Goal: Communication & Community: Answer question/provide support

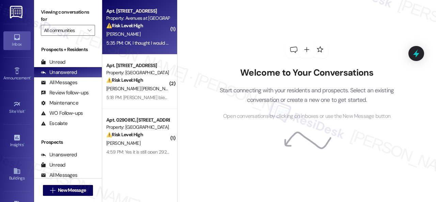
click at [145, 33] on div "[PERSON_NAME]" at bounding box center [137, 34] width 64 height 9
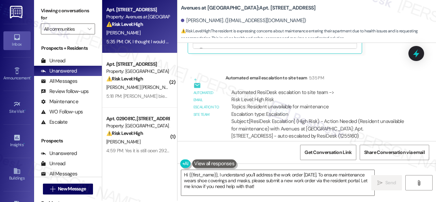
scroll to position [2, 0]
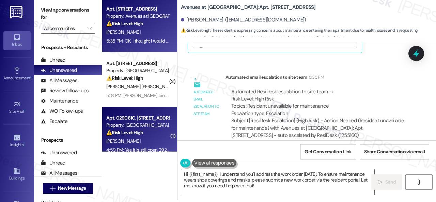
drag, startPoint x: 296, startPoint y: 188, endPoint x: 112, endPoint y: 131, distance: 192.9
click at [117, 135] on div "Apt. 6106, 12501 Broadway St Property: Avenues at Shadow Creek ⚠️ Risk Level: H…" at bounding box center [269, 99] width 334 height 202
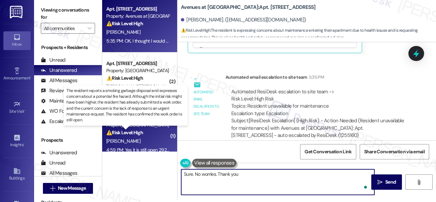
type textarea "Sure. No worries. Thank you!"
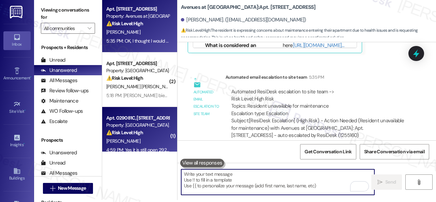
scroll to position [3533, 0]
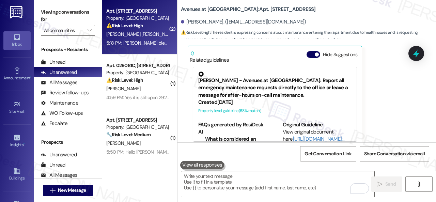
click at [155, 22] on div "⚠️ Risk Level: High The resident is expressing significant frustration and diss…" at bounding box center [137, 25] width 63 height 7
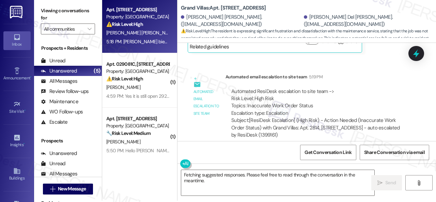
scroll to position [2, 0]
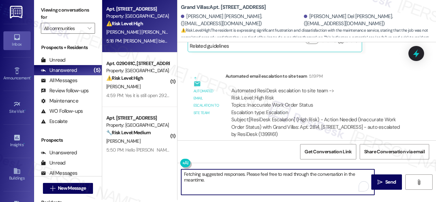
drag, startPoint x: 213, startPoint y: 181, endPoint x: 150, endPoint y: 153, distance: 69.0
click at [156, 160] on div "Apt. 2814, 1550 Katy Gap Rd Property: Grand Villas ⚠️ Risk Level: High The resi…" at bounding box center [269, 99] width 334 height 202
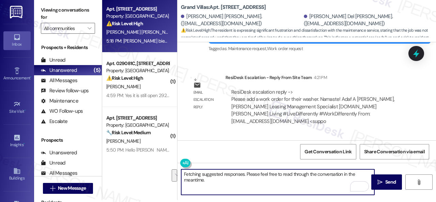
scroll to position [1562, 0]
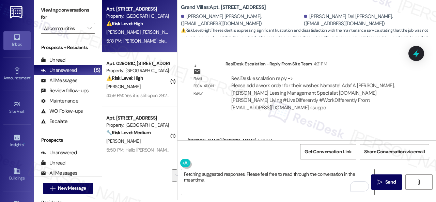
click at [226, 157] on div "Get Conversation Link Share Conversation via email" at bounding box center [306, 151] width 258 height 22
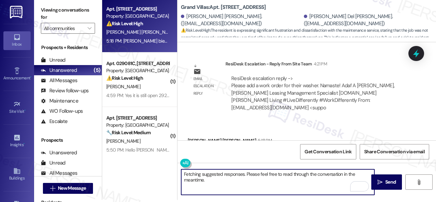
drag, startPoint x: 212, startPoint y: 178, endPoint x: 150, endPoint y: 172, distance: 62.9
click at [150, 172] on div "Apt. 2814, 1550 Katy Gap Rd Property: Grand Villas ⚠️ Risk Level: High The resi…" at bounding box center [269, 99] width 334 height 202
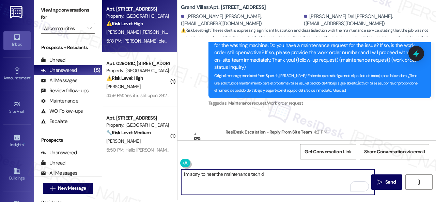
scroll to position [1596, 0]
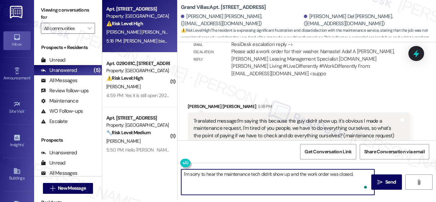
paste textarea "We apologize for the delay and any inconvenience this may have caused."
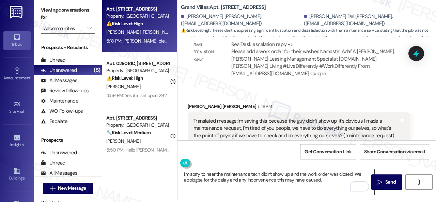
drag, startPoint x: 235, startPoint y: 181, endPoint x: 239, endPoint y: 181, distance: 3.7
click at [238, 181] on textarea "I'm sorry to hear the maintenance tech didn't show up and the work order was cl…" at bounding box center [277, 182] width 193 height 26
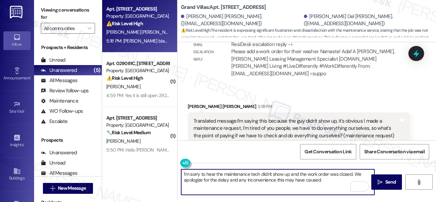
click at [333, 181] on textarea "I'm sorry to hear the maintenance tech didn't show up and the work order was cl…" at bounding box center [277, 182] width 193 height 26
paste textarea "I'll be happy to submit a new work order on your behalf. Please provide as much…"
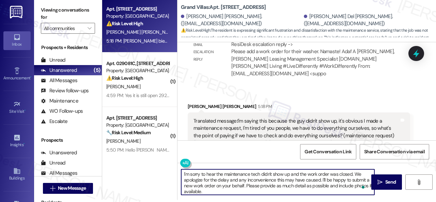
click at [326, 185] on textarea "I'm sorry to hear the maintenance tech didn't show up and the work order was cl…" at bounding box center [277, 182] width 193 height 26
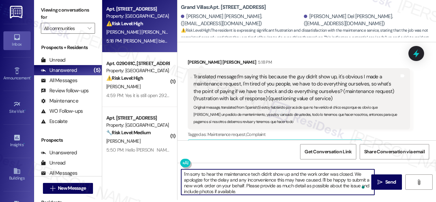
scroll to position [1630, 0]
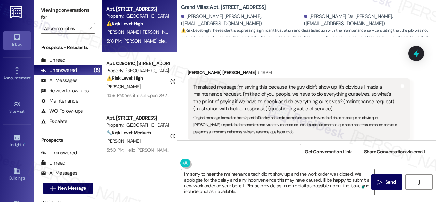
click at [275, 154] on div "Get Conversation Link Share Conversation via email" at bounding box center [306, 151] width 258 height 22
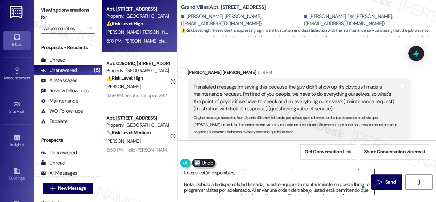
scroll to position [30, 0]
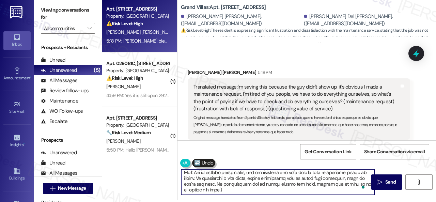
drag, startPoint x: 325, startPoint y: 174, endPoint x: 333, endPoint y: 192, distance: 19.9
click at [333, 192] on textarea "To enrich screen reader interactions, please activate Accessibility in Grammarl…" at bounding box center [277, 182] width 193 height 26
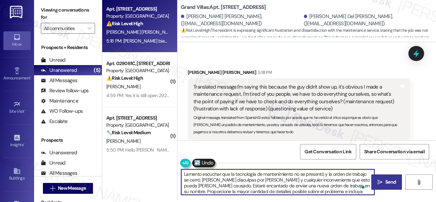
type textarea "Lamento escuchar que la tecnología de mantenimiento no se presentó y la orden d…"
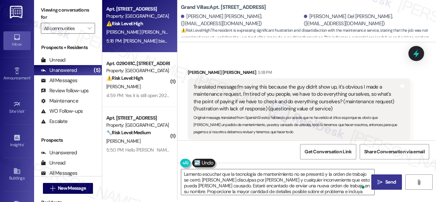
click at [385, 182] on span "Send" at bounding box center [390, 181] width 11 height 7
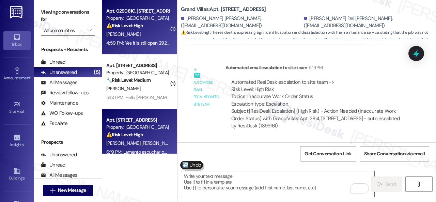
click at [137, 37] on div "A. Horne" at bounding box center [137, 34] width 64 height 9
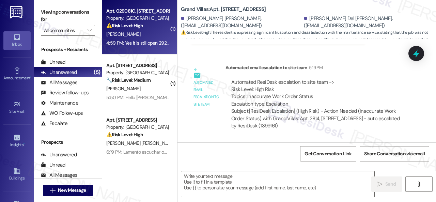
type textarea "Fetching suggested responses. Please feel free to read through the conversation…"
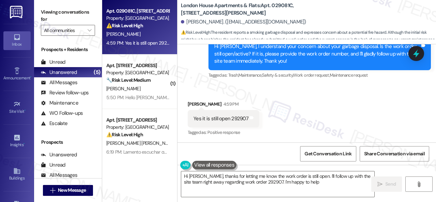
type textarea "Hi Angela, thanks for letting me know the work order is still open. I'll follow…"
click at [235, 119] on div "Yes it is still open 292907" at bounding box center [220, 118] width 55 height 7
copy div "292907"
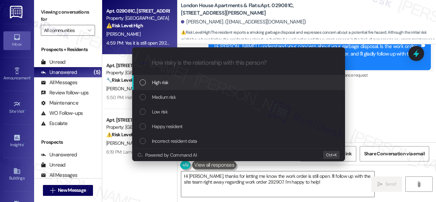
click at [159, 82] on span "High risk" at bounding box center [160, 82] width 17 height 7
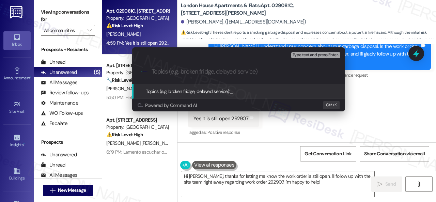
paste input "Follow-up on work order 292907"
type input "Follow-up on work order 292907"
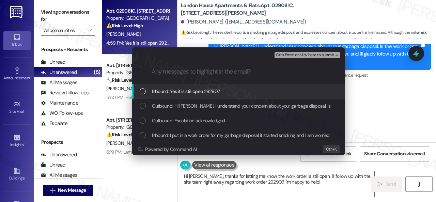
click at [194, 90] on span "Inbound: Yes it is still open 292907" at bounding box center [186, 90] width 68 height 7
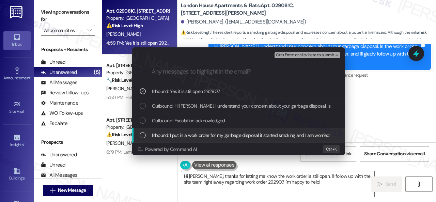
click at [190, 135] on span "Inbound: I put in a work order for my garbage disposal it started smoking and I…" at bounding box center [288, 134] width 273 height 7
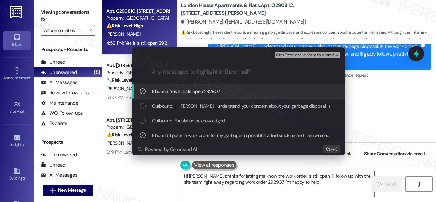
click at [292, 55] on span "Ctrl+Enter or click here to submit" at bounding box center [305, 55] width 58 height 5
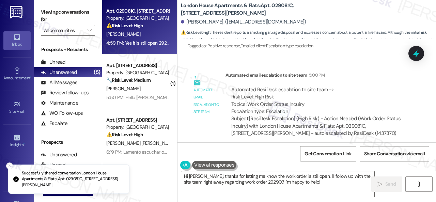
scroll to position [491, 0]
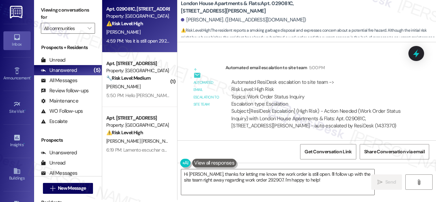
click at [346, 100] on div "Automated ResiDesk escalation to site team -> Risk Level: High Risk Topics: Wor…" at bounding box center [317, 93] width 173 height 29
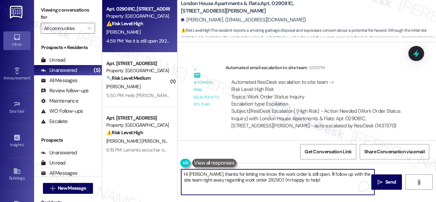
drag, startPoint x: 310, startPoint y: 182, endPoint x: 160, endPoint y: 164, distance: 150.7
click at [160, 164] on div "Apt. 029081C, 12901 Lord Nelson Dr Property: London House Apartments & Flats ⚠️…" at bounding box center [269, 99] width 334 height 202
paste textarea "Thank you. I've made a follow-up with the site team regarding your work order. …"
type textarea "Thank you. I've made a follow-up with the site team regarding your work order. …"
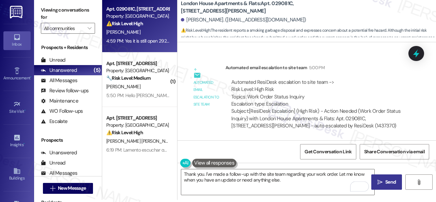
click at [387, 184] on span "Send" at bounding box center [390, 181] width 11 height 7
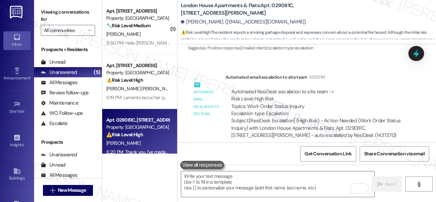
scroll to position [546, 0]
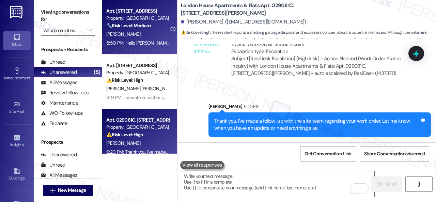
click at [140, 38] on div "A. Garcia" at bounding box center [137, 34] width 64 height 9
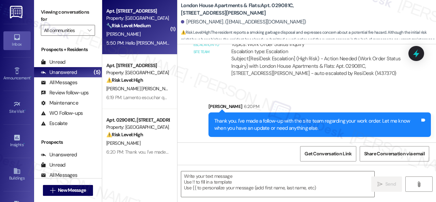
type textarea "Fetching suggested responses. Please feel free to read through the conversation…"
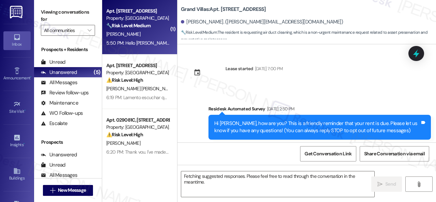
scroll to position [8569, 0]
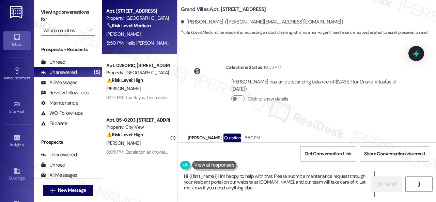
type textarea "Hi {{first_name}}! I'm happy to help with that. Please submit a maintenance req…"
click at [304, 76] on div "Collections Status 10:03 AM Astrid Garcia has an outstanding balance of $2435.1…" at bounding box center [298, 89] width 232 height 60
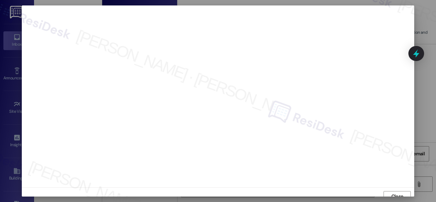
scroll to position [5, 0]
click at [391, 190] on span "Close" at bounding box center [397, 191] width 12 height 7
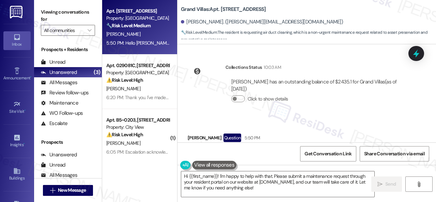
click at [296, 118] on div "Received via SMS Astrid Garcia Question 5:50 PM Hello Sarah, I need to create a…" at bounding box center [306, 151] width 258 height 66
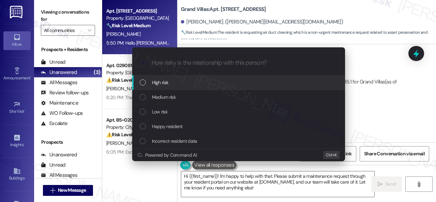
click at [159, 84] on span "High risk" at bounding box center [160, 82] width 17 height 7
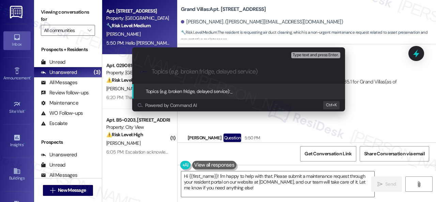
paste input "Work Order filed by ResiDesk 293231"
type input "Work Order filed by ResiDesk 293231"
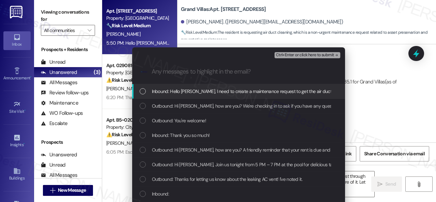
click at [178, 91] on span "Inbound: Hello Sarah, I need to create a maintenance request to get the air duc…" at bounding box center [252, 90] width 201 height 7
click at [289, 51] on div "Ctrl+Enter or click here to submit" at bounding box center [307, 55] width 67 height 9
click at [295, 58] on span "Ctrl+Enter or click here to submit" at bounding box center [305, 55] width 58 height 5
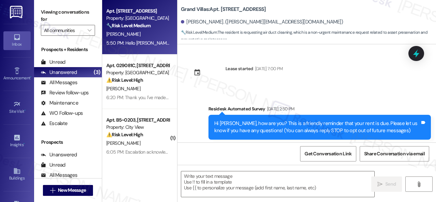
scroll to position [8569, 0]
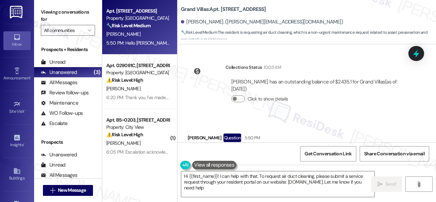
type textarea "Hi {{first_name}}! I can help with that. To request air duct cleaning, please s…"
click at [238, 149] on div "Get Conversation Link Share Conversation via email" at bounding box center [306, 153] width 258 height 22
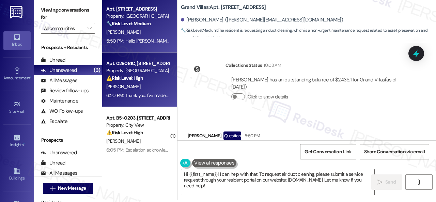
click at [144, 89] on div "A. Horne" at bounding box center [137, 86] width 64 height 9
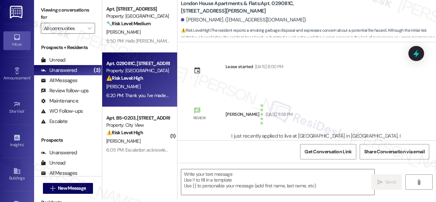
type textarea "Fetching suggested responses. Please feel free to read through the conversation…"
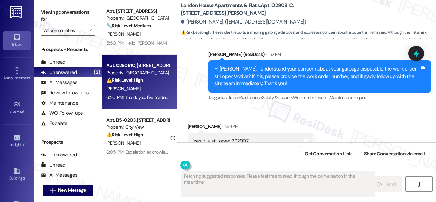
scroll to position [400, 0]
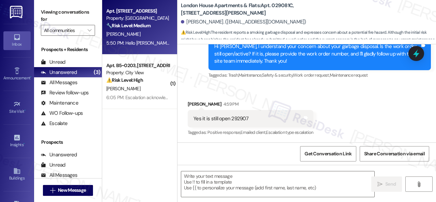
click at [155, 34] on div "A. Garcia" at bounding box center [137, 34] width 64 height 9
type textarea "Fetching suggested responses. Please feel free to read through the conversation…"
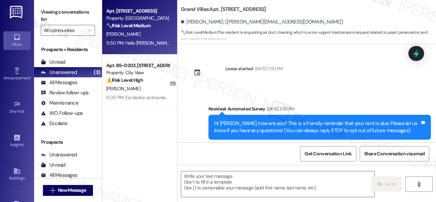
scroll to position [8653, 0]
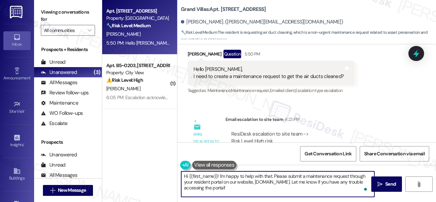
drag, startPoint x: 263, startPoint y: 175, endPoint x: 271, endPoint y: 175, distance: 8.2
click at [271, 175] on textarea "Hi {{first_name}}! I'm happy to help with that. Please submit a maintenance req…" at bounding box center [277, 184] width 193 height 26
drag, startPoint x: 220, startPoint y: 173, endPoint x: 238, endPoint y: 188, distance: 22.5
click at [238, 188] on textarea "Hi {{first_name}}! I'm happy to help with that. Please submit a maintenance req…" at bounding box center [277, 184] width 193 height 26
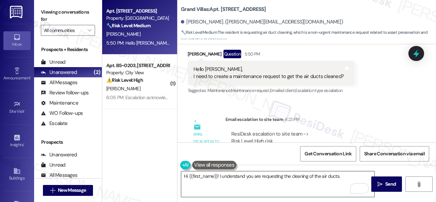
click at [318, 176] on textarea "Hi {{first_name}}! I understand you are requesting the cleaning of the air duct…" at bounding box center [277, 184] width 193 height 26
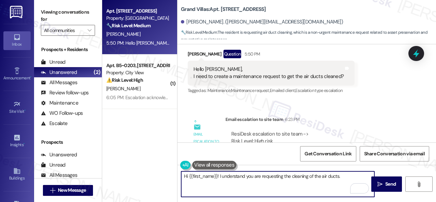
click at [349, 177] on textarea "Hi {{first_name}}! I understand you are requesting the cleaning of the air duct…" at bounding box center [277, 184] width 193 height 26
paste textarea "I've submitted a work order on your behalf and notified the site team. Please n…"
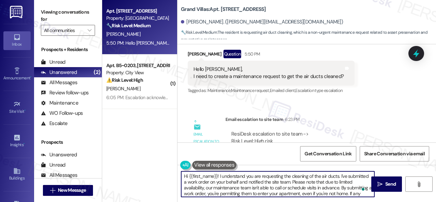
scroll to position [9, 0]
type textarea "Hi {{first_name}}! I understand you are requesting the cleaning of the air duct…"
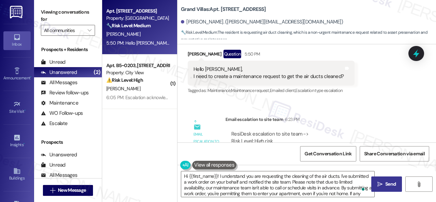
click at [380, 183] on icon "" at bounding box center [379, 183] width 5 height 5
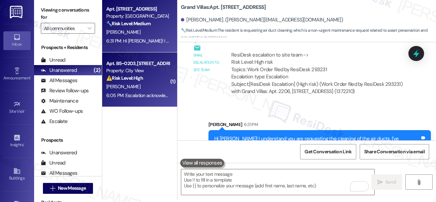
click at [142, 83] on div "J. Boyd" at bounding box center [137, 86] width 64 height 9
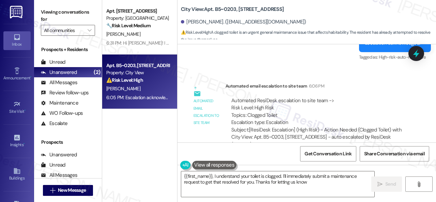
type textarea "{{first_name}}, I understand your toilet is clogged. I'll immediately submit a …"
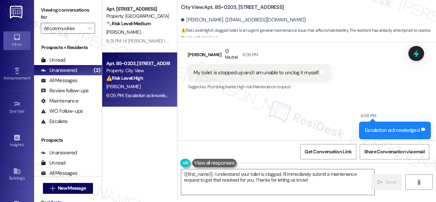
scroll to position [2935, 0]
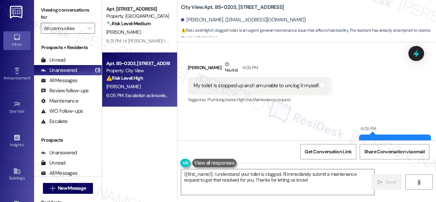
click at [218, 110] on div "Sent via SMS 6:05 PM Escalation acknowledged. Tags and notes Tagged as: High-ri…" at bounding box center [306, 139] width 258 height 58
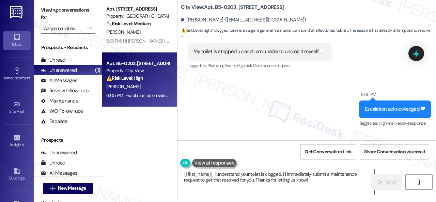
scroll to position [2867, 0]
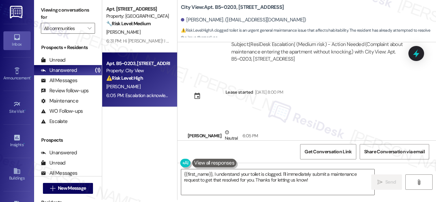
click at [212, 113] on div "Received via SMS Jenifer Boyd Neutral 6:05 PM My toilet is stopped up and I am …" at bounding box center [306, 145] width 258 height 65
click at [131, 111] on div "Apt. 2206, 1550 Katy Gap Rd Property: Grand Villas 🔧 Risk Level: Medium The res…" at bounding box center [139, 74] width 75 height 153
click at [56, 59] on div "Unread" at bounding box center [53, 59] width 25 height 7
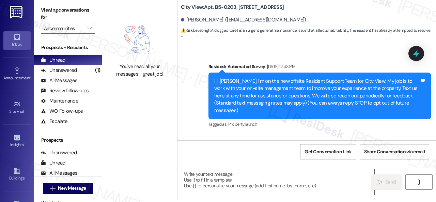
type textarea "Fetching suggested responses. Please feel free to read through the conversation…"
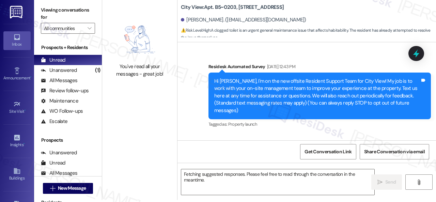
scroll to position [0, 0]
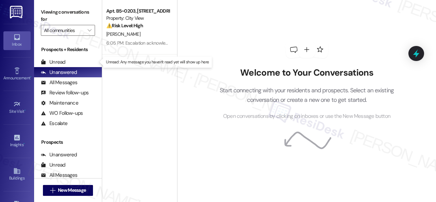
drag, startPoint x: 55, startPoint y: 62, endPoint x: 55, endPoint y: 54, distance: 7.5
click at [55, 62] on div "Unread" at bounding box center [53, 62] width 25 height 7
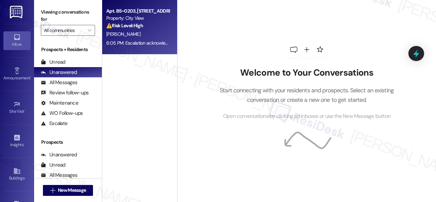
click at [143, 36] on div "[PERSON_NAME]" at bounding box center [137, 34] width 64 height 9
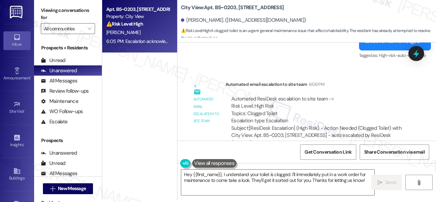
scroll to position [2, 0]
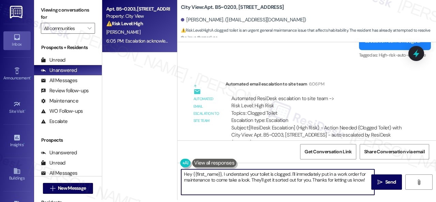
drag, startPoint x: 224, startPoint y: 174, endPoint x: 248, endPoint y: 176, distance: 24.6
click at [248, 176] on textarea "Hey {{first_name}}, I understand your toilet is clogged. I'll immediately put i…" at bounding box center [277, 182] width 193 height 26
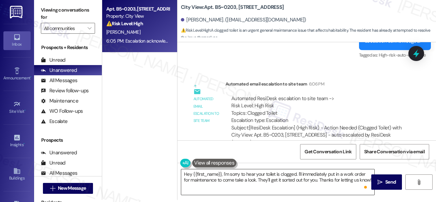
click at [280, 180] on textarea "Hey {{first_name}}, I'm sorry to hear your toilet is clogged. I'll immediately …" at bounding box center [277, 182] width 193 height 26
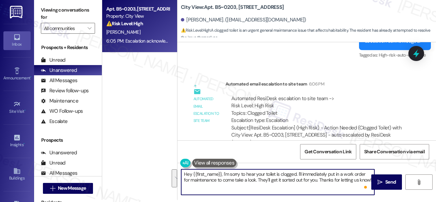
drag, startPoint x: 297, startPoint y: 174, endPoint x: 301, endPoint y: 189, distance: 15.4
click at [301, 189] on textarea "Hey {{first_name}}, I'm sorry to hear your toilet is clogged. I'll immediately …" at bounding box center [277, 182] width 193 height 26
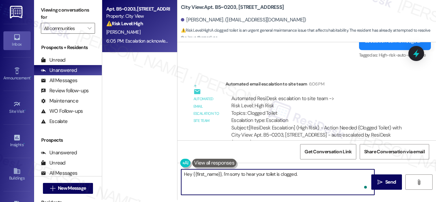
paste textarea "Is there already a work order for the issue? If so, may I have the work order n…"
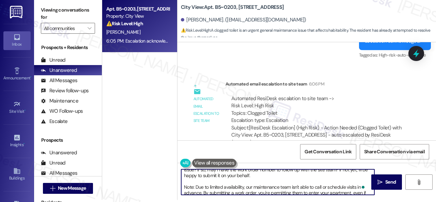
scroll to position [0, 0]
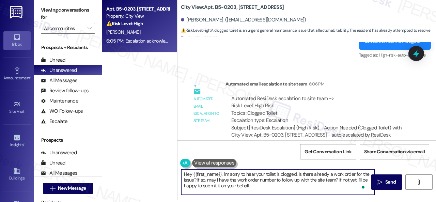
click at [271, 185] on textarea "Hey {{first_name}}, I'm sorry to hear your toilet is clogged. Is there already …" at bounding box center [277, 182] width 193 height 26
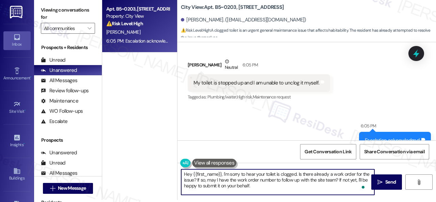
scroll to position [2935, 0]
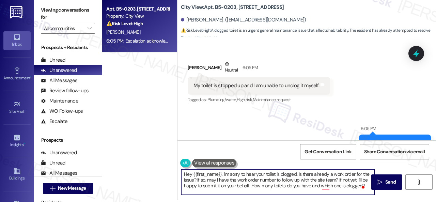
click at [324, 189] on textarea "Hey {{first_name}}, I'm sorry to hear your toilet is clogged. Is there already …" at bounding box center [277, 182] width 193 height 26
type textarea "Hey {{first_name}}, I'm sorry to hear your toilet is clogged. Is there already …"
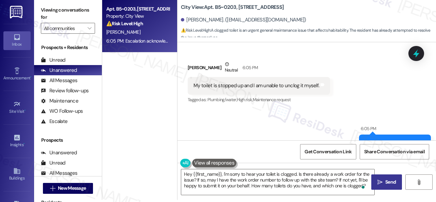
click at [380, 180] on icon "" at bounding box center [379, 181] width 5 height 5
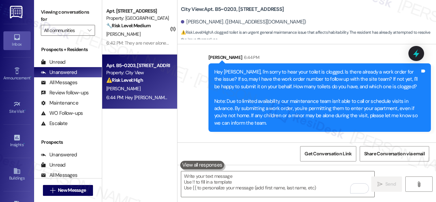
scroll to position [3182, 0]
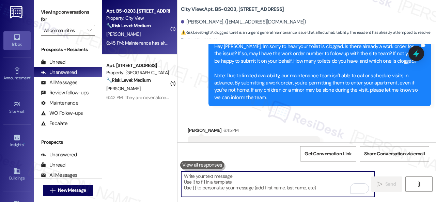
click at [258, 180] on textarea "To enrich screen reader interactions, please activate Accessibility in Grammarl…" at bounding box center [277, 184] width 193 height 26
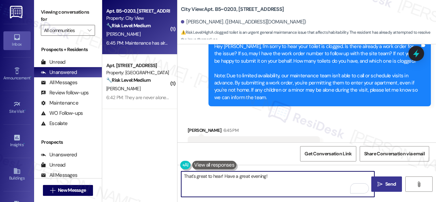
type textarea "That's great to hear! Have a great evening!"
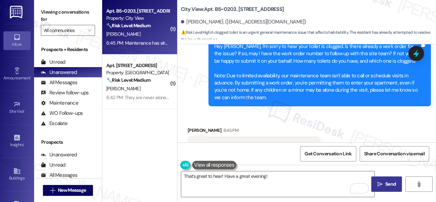
click at [385, 183] on span "Send" at bounding box center [390, 183] width 11 height 7
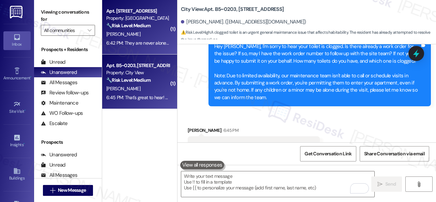
click at [152, 35] on div "A. Garcia" at bounding box center [137, 34] width 64 height 9
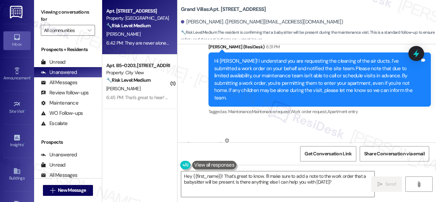
scroll to position [8810, 0]
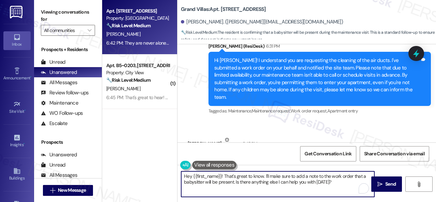
drag, startPoint x: 338, startPoint y: 182, endPoint x: 103, endPoint y: 156, distance: 236.3
click at [105, 157] on div "Apt. 2206, 1550 Katy Gap Rd Property: Grand Villas 🔧 Risk Level: Medium The res…" at bounding box center [269, 101] width 334 height 202
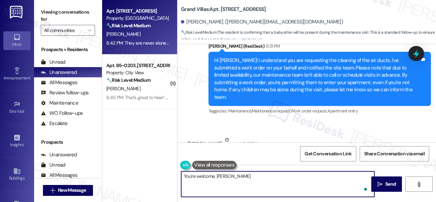
type textarea "You're welcome, Astrid!"
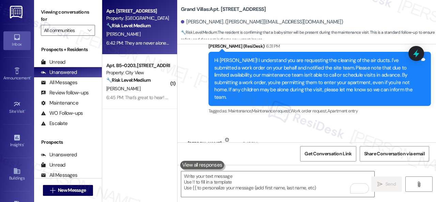
scroll to position [8912, 0]
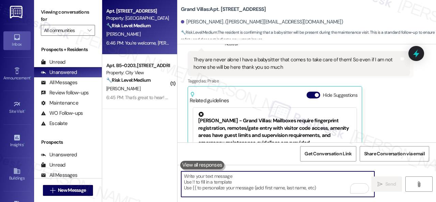
click at [402, 84] on div "Astrid Garcia Neutral 6:42 PM They are never alone I have a babysitter that com…" at bounding box center [299, 110] width 222 height 152
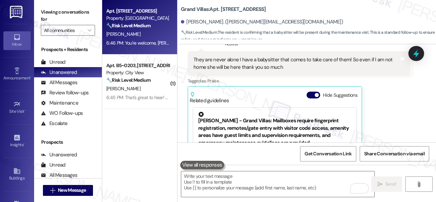
drag, startPoint x: 142, startPoint y: 90, endPoint x: 192, endPoint y: 88, distance: 50.7
click at [142, 90] on div "J. Boyd" at bounding box center [137, 88] width 64 height 9
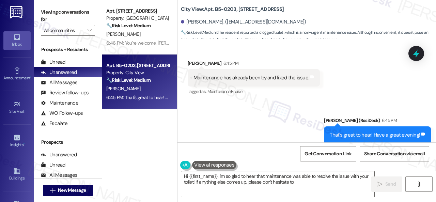
scroll to position [3260, 0]
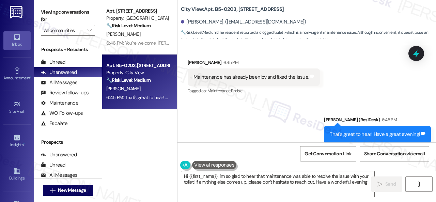
type textarea "Hi {{first_name}}, I'm so glad to hear that maintenance was able to resolve the…"
click at [59, 63] on div "Unread" at bounding box center [53, 62] width 25 height 7
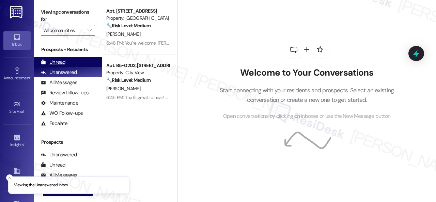
click at [56, 61] on div "Unread" at bounding box center [53, 62] width 25 height 7
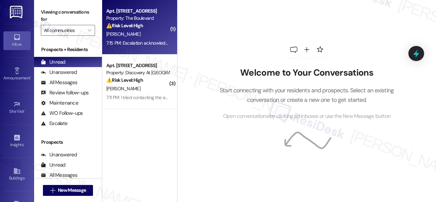
click at [140, 36] on span "C. Dominguez-Fracul" at bounding box center [123, 34] width 34 height 6
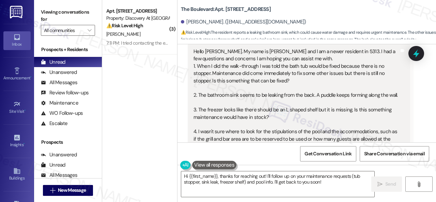
scroll to position [68, 0]
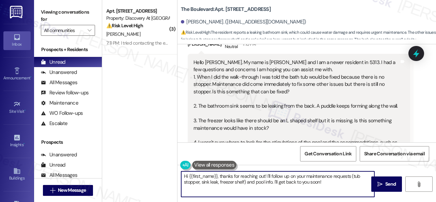
drag, startPoint x: 267, startPoint y: 177, endPoint x: 343, endPoint y: 188, distance: 76.7
click at [343, 188] on textarea "Hi {{first_name}}, thanks for reaching out! I'll follow up on your maintenance …" at bounding box center [277, 184] width 193 height 26
click at [219, 181] on textarea "Hi {{first_name}}, thanks for reaching out! I understand you have concerns abou…" at bounding box center [277, 184] width 193 height 26
click at [216, 147] on div "Get Conversation Link Share Conversation via email" at bounding box center [306, 153] width 258 height 22
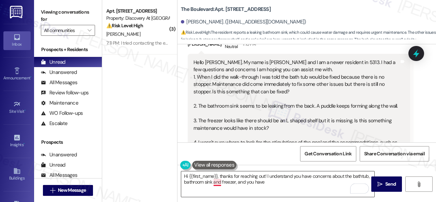
click at [218, 182] on textarea "Hi {{first_name}}, thanks for reaching out! I understand you have concerns abou…" at bounding box center [277, 184] width 193 height 26
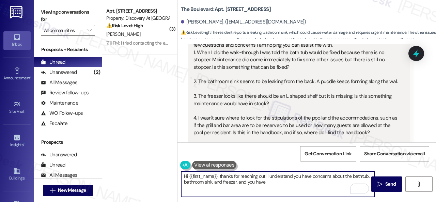
scroll to position [102, 0]
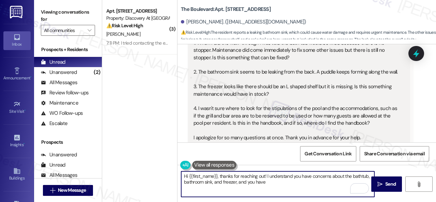
click at [291, 184] on textarea "Hi {{first_name}}, thanks for reaching out! I understand you have concerns abou…" at bounding box center [277, 184] width 193 height 26
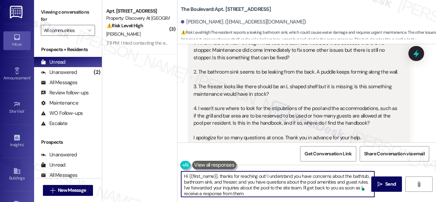
type textarea "Hi {{first_name}}, thanks for reaching out! I understand you have concerns abou…"
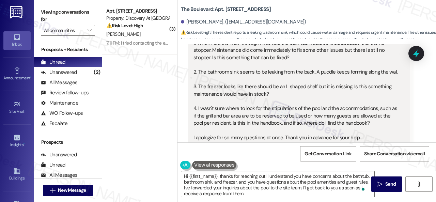
scroll to position [68, 0]
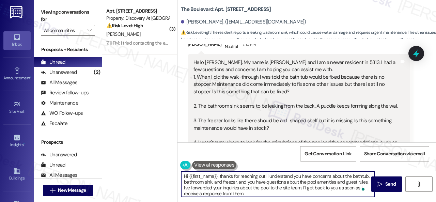
click at [279, 186] on textarea "Hi {{first_name}}, thanks for reaching out! I understand you have concerns abou…" at bounding box center [277, 184] width 193 height 26
click at [277, 194] on textarea "Hi {{first_name}}, thanks for reaching out! I understand you have concerns abou…" at bounding box center [277, 184] width 193 height 26
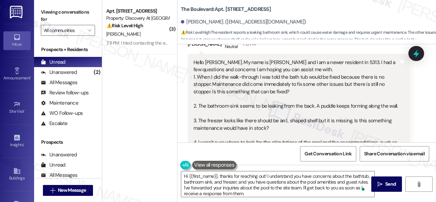
click at [315, 98] on div "Hello Sarah. My name is Christina and I am a newer resident in 5313. I had a fe…" at bounding box center [296, 117] width 206 height 117
click at [410, 124] on div "Received via SMS Christina Dominguez-Fracul Neutral 7:15 PM Hello Sarah. My nam…" at bounding box center [306, 159] width 258 height 275
click at [389, 184] on span "Send" at bounding box center [390, 183] width 11 height 7
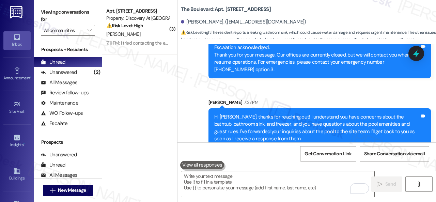
scroll to position [532, 0]
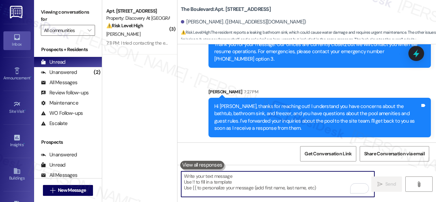
click at [273, 180] on textarea "To enrich screen reader interactions, please activate Accessibility in Grammarl…" at bounding box center [277, 184] width 193 height 26
paste textarea "Regarding the 3 issues you mentioned, I assume you don't have a maintenance req…"
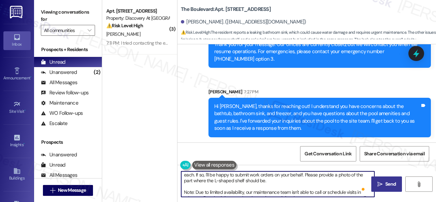
scroll to position [0, 0]
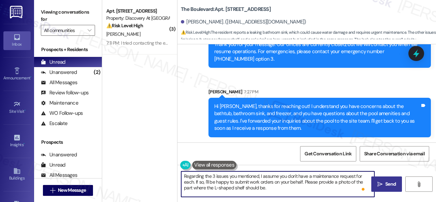
type textarea "Regarding the 3 issues you mentioned, I assume you don't have a maintenance req…"
click at [385, 183] on span "Send" at bounding box center [390, 183] width 11 height 7
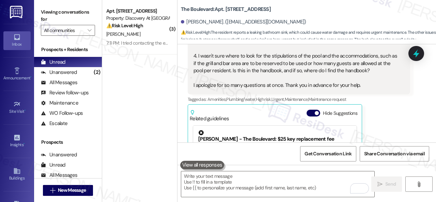
scroll to position [154, 0]
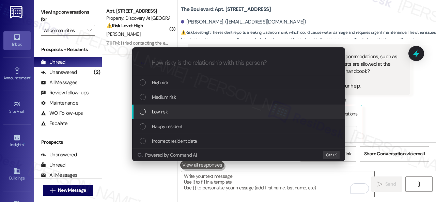
click at [159, 108] on span "Low risk" at bounding box center [160, 111] width 16 height 7
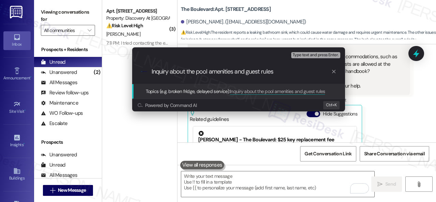
type input "Inquiry about the pool amenities and guest rules."
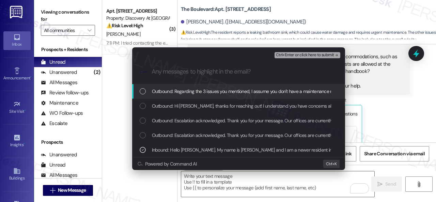
click at [291, 54] on span "Ctrl+Enter or click here to submit" at bounding box center [305, 55] width 58 height 5
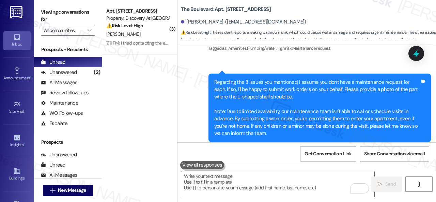
scroll to position [579, 0]
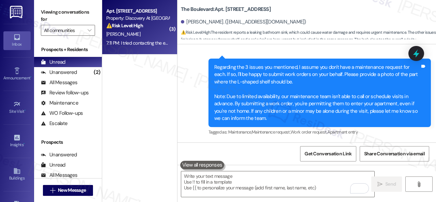
click at [144, 38] on div "[PERSON_NAME]" at bounding box center [137, 34] width 64 height 9
type textarea "Fetching suggested responses. Please feel free to read through the conversation…"
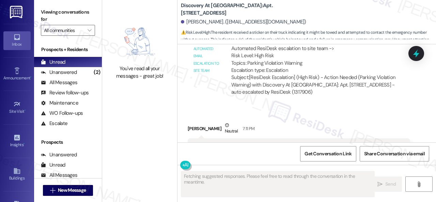
scroll to position [2787, 0]
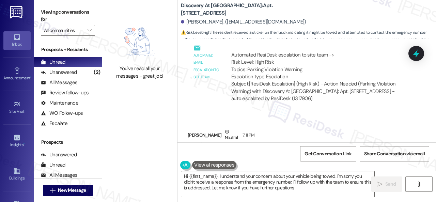
type textarea "Hi {{first_name}}, I understand your concern about your vehicle being towed. I'…"
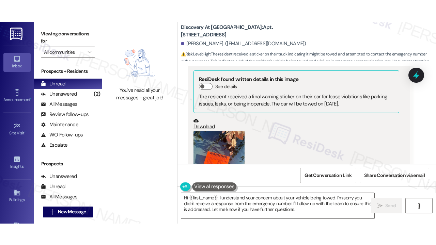
scroll to position [2481, 0]
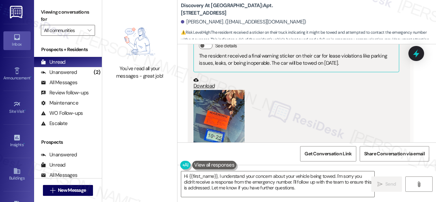
click at [218, 98] on button "Zoom image" at bounding box center [218, 124] width 51 height 68
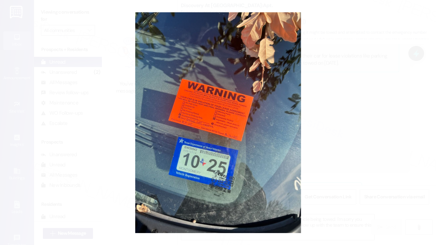
click at [255, 95] on button "Unzoom image" at bounding box center [218, 122] width 436 height 245
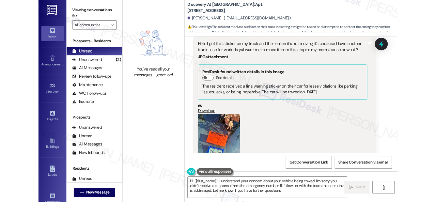
scroll to position [2472, 0]
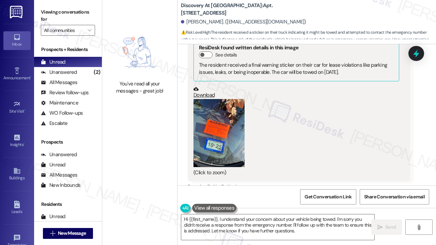
click at [343, 135] on div "(Click to zoom)" at bounding box center [296, 138] width 206 height 78
drag, startPoint x: 330, startPoint y: 137, endPoint x: 164, endPoint y: 136, distance: 166.4
click at [164, 136] on div "You've read all your messages - great job!" at bounding box center [139, 122] width 75 height 245
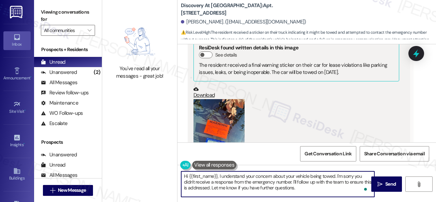
drag, startPoint x: 343, startPoint y: 181, endPoint x: 343, endPoint y: 187, distance: 5.5
click at [343, 187] on textarea "Hi {{first_name}}, I understand your concern about your vehicle being towed. I'…" at bounding box center [277, 184] width 193 height 26
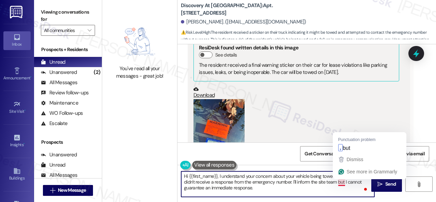
click at [341, 183] on textarea "Hi {{first_name}}, I understand your concern about your vehicle being towed. I'…" at bounding box center [277, 184] width 193 height 26
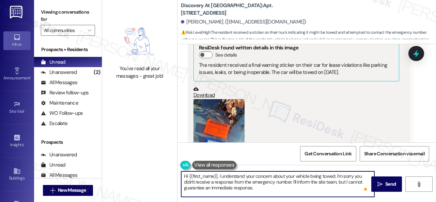
click at [275, 185] on textarea "Hi {{first_name}}, I understand your concern about your vehicle being towed. I'…" at bounding box center [277, 184] width 193 height 26
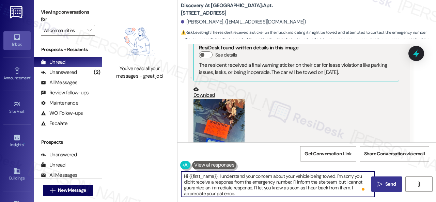
type textarea "Hi {{first_name}}, I understand your concern about your vehicle being towed. I'…"
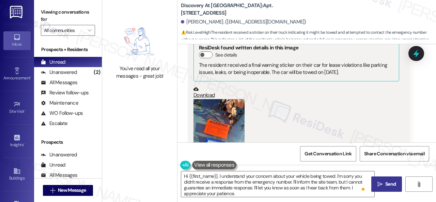
click at [380, 183] on span " Send" at bounding box center [386, 183] width 21 height 7
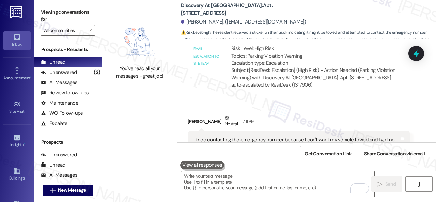
scroll to position [2764, 0]
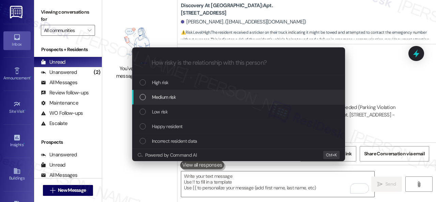
click at [167, 96] on span "Medium risk" at bounding box center [164, 96] width 24 height 7
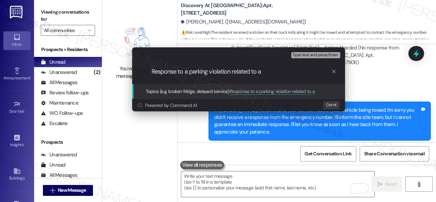
scroll to position [3006, 0]
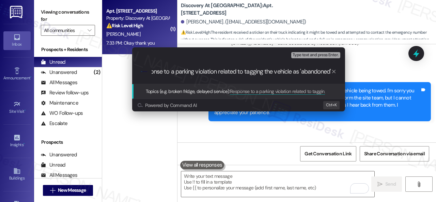
type input "Response to a parking violation related to tagging the vehicle as 'abandoned'."
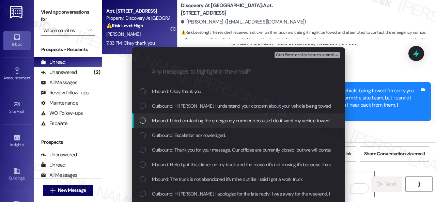
click at [188, 121] on span "Inbound: I tried contacting the emergency number because I don't want my vehicl…" at bounding box center [263, 120] width 222 height 7
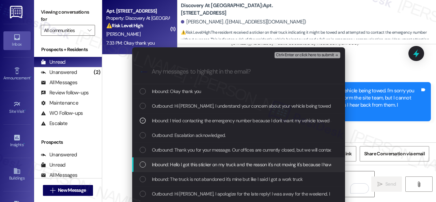
click at [202, 166] on span "Inbound: Hello I got this sticker on my truck and the reason it's not moving it…" at bounding box center [340, 164] width 376 height 7
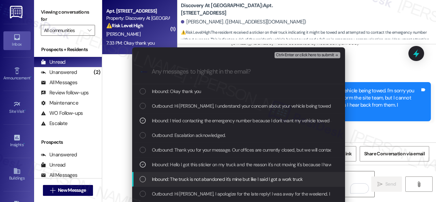
click at [210, 177] on span "Inbound: The truck is not abandoned it's mine but like I said I got a work truck" at bounding box center [227, 178] width 151 height 7
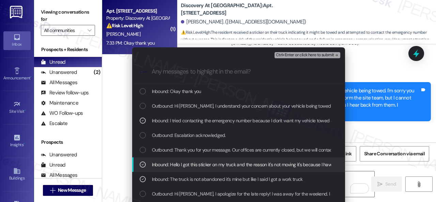
scroll to position [34, 0]
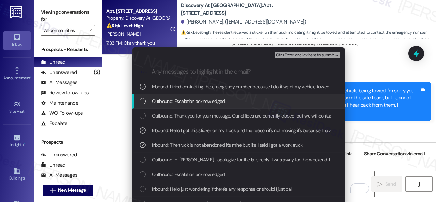
click at [285, 56] on span "Ctrl+Enter or click here to submit" at bounding box center [305, 55] width 58 height 5
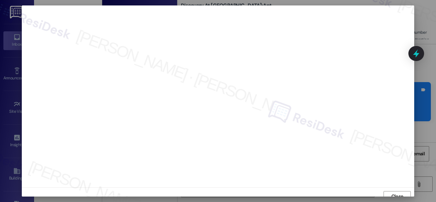
scroll to position [5, 0]
click at [391, 194] on span "Close" at bounding box center [397, 191] width 12 height 7
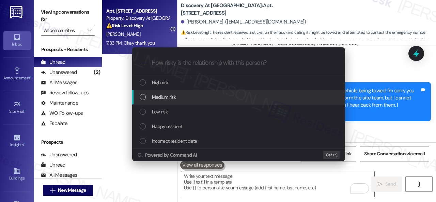
click at [156, 96] on span "Medium risk" at bounding box center [164, 96] width 24 height 7
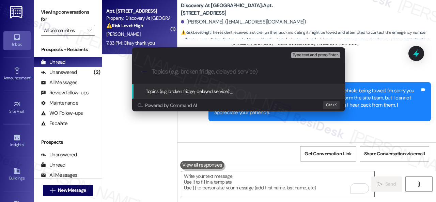
paste input "Response to a parking violation related to tagging the vehicle as 'abandoned'."
type input "Response to a parking violation related to tagging the vehicle as 'abandoned'."
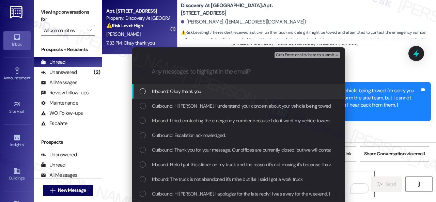
scroll to position [0, 0]
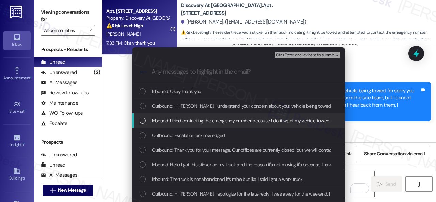
click at [164, 117] on span "Inbound: I tried contacting the emergency number because I don't want my vehicl…" at bounding box center [263, 120] width 222 height 7
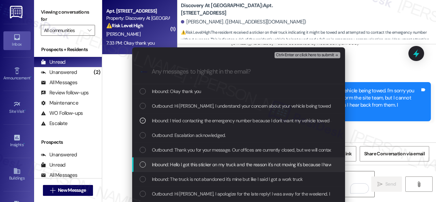
click at [169, 161] on span "Inbound: Hello I got this sticker on my truck and the reason it's not moving it…" at bounding box center [340, 164] width 376 height 7
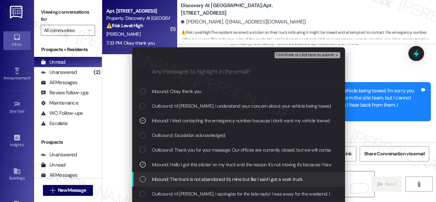
drag, startPoint x: 171, startPoint y: 178, endPoint x: 175, endPoint y: 175, distance: 5.3
click at [172, 178] on span "Inbound: The truck is not abandoned it's mine but like I said I got a work truck" at bounding box center [227, 178] width 151 height 7
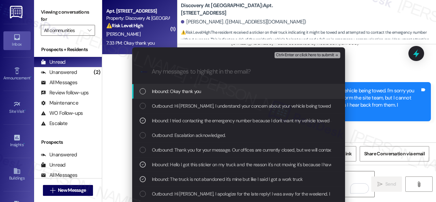
click at [285, 55] on span "Ctrl+Enter or click here to submit" at bounding box center [305, 55] width 58 height 5
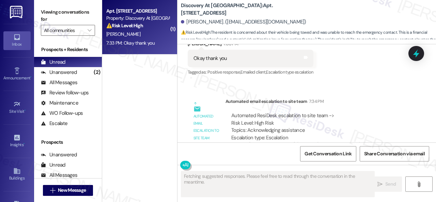
scroll to position [2, 0]
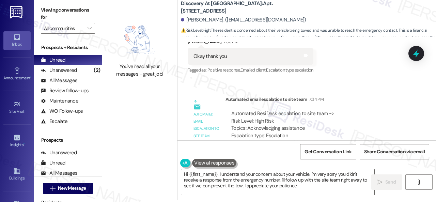
click at [147, 173] on div "You've read all your messages - great job! Discovery At Kingwood: Apt. 822, 150…" at bounding box center [269, 99] width 334 height 202
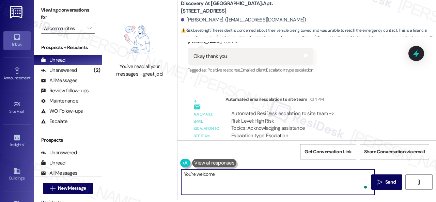
type textarea "You're welcome!"
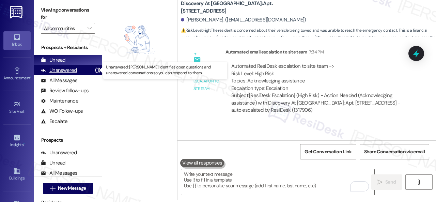
click at [72, 69] on div "Unanswered" at bounding box center [59, 70] width 36 height 7
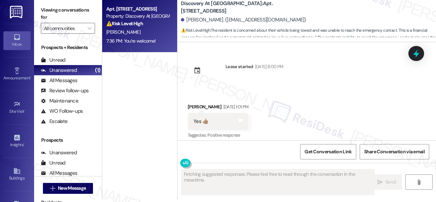
scroll to position [3273, 0]
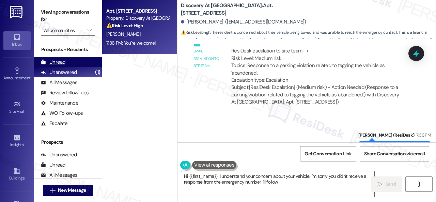
click at [58, 60] on div "Unread" at bounding box center [53, 62] width 25 height 7
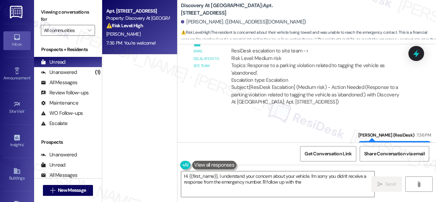
type textarea "Hi {{first_name}}, I understand your concern about your vehicle. I'm sorry you …"
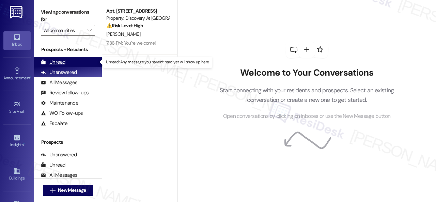
click at [52, 62] on div "Unread" at bounding box center [53, 62] width 25 height 7
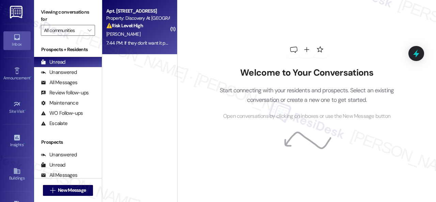
click at [150, 32] on div "[PERSON_NAME]" at bounding box center [137, 34] width 64 height 9
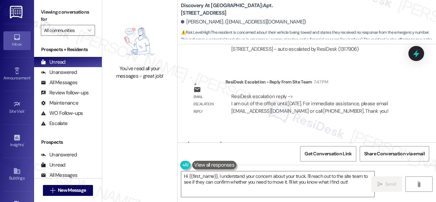
scroll to position [3588, 0]
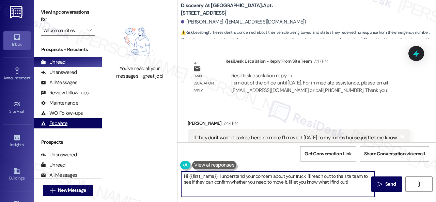
drag, startPoint x: 354, startPoint y: 184, endPoint x: 78, endPoint y: 121, distance: 282.8
click at [112, 139] on div "You've read all your messages - great job! Discovery At [GEOGRAPHIC_DATA]: Apt.…" at bounding box center [269, 101] width 334 height 202
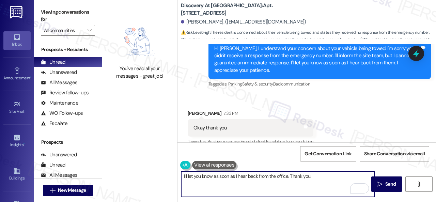
scroll to position [2975, 0]
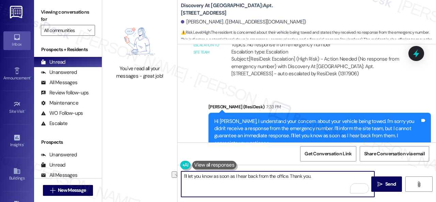
drag, startPoint x: 213, startPoint y: 175, endPoint x: 257, endPoint y: 175, distance: 43.9
click at [257, 175] on textarea "I'll let you know as soon as I hear back from the office. Thank you." at bounding box center [277, 184] width 193 height 26
type textarea "I'll let you know once I receive a response from the office. Thank you."
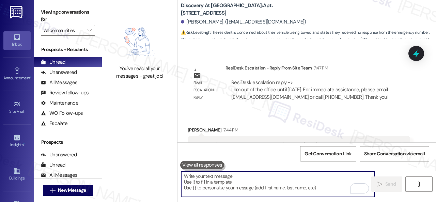
scroll to position [3588, 0]
